Goal: Check status: Check status

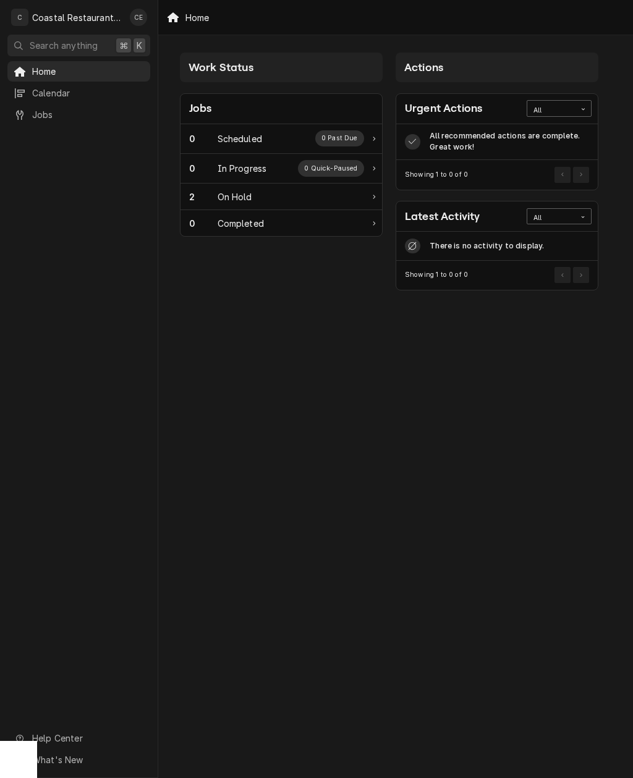
click at [36, 67] on span "Home" at bounding box center [88, 71] width 112 height 13
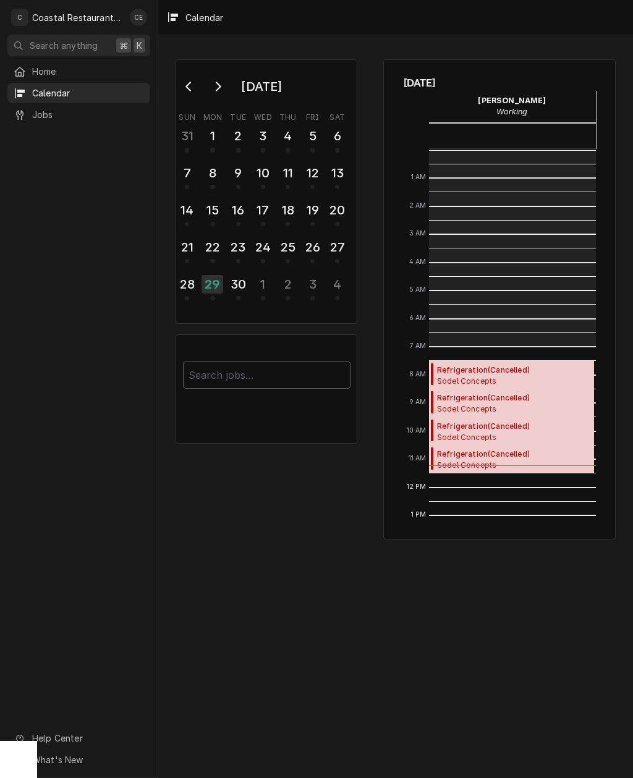
scroll to position [197, 0]
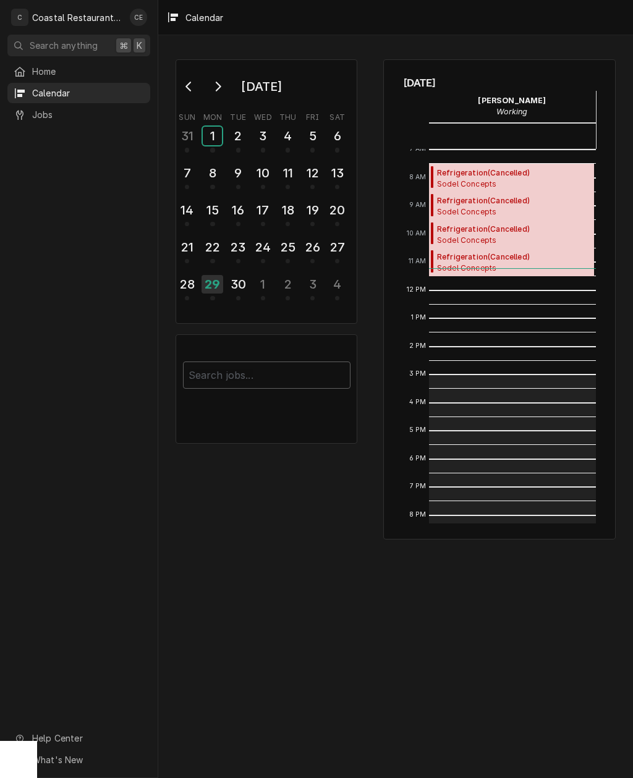
click at [209, 136] on div "1" at bounding box center [212, 136] width 19 height 19
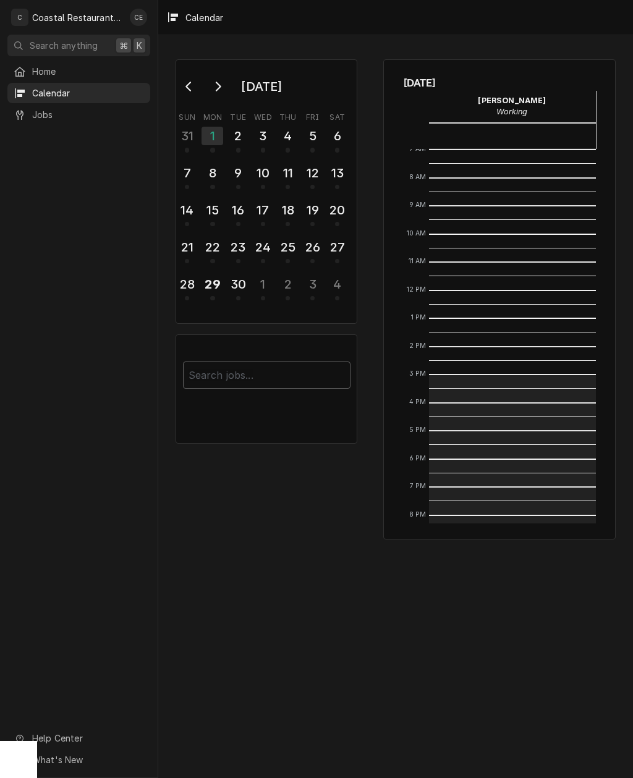
click at [216, 82] on icon "Go to next month" at bounding box center [218, 87] width 10 height 10
click at [184, 78] on button "Go to previous month" at bounding box center [189, 87] width 25 height 20
click at [231, 283] on div "30" at bounding box center [238, 284] width 19 height 19
click at [203, 279] on div "29" at bounding box center [212, 284] width 19 height 19
